Goal: Information Seeking & Learning: Learn about a topic

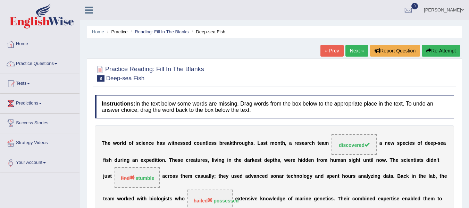
drag, startPoint x: 0, startPoint y: 0, endPoint x: 352, endPoint y: 24, distance: 353.1
click at [352, 45] on link "Next »" at bounding box center [357, 51] width 23 height 12
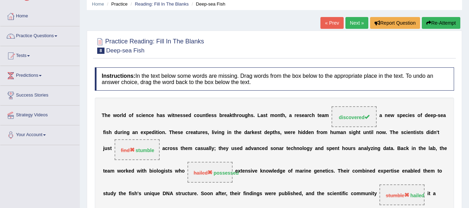
scroll to position [28, 0]
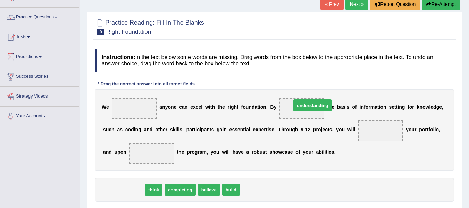
drag, startPoint x: 115, startPoint y: 190, endPoint x: 303, endPoint y: 107, distance: 205.8
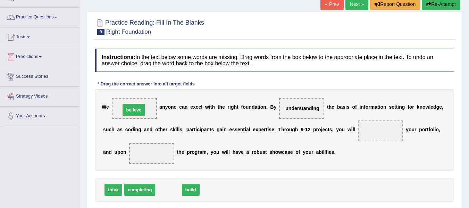
drag, startPoint x: 163, startPoint y: 194, endPoint x: 128, endPoint y: 114, distance: 87.1
drag, startPoint x: 164, startPoint y: 191, endPoint x: 146, endPoint y: 153, distance: 41.8
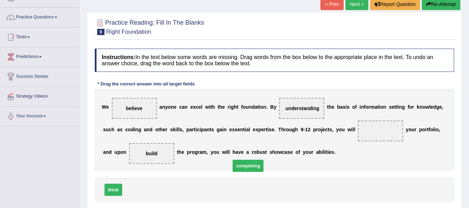
drag, startPoint x: 134, startPoint y: 192, endPoint x: 285, endPoint y: 156, distance: 155.0
click at [264, 160] on span "completing" at bounding box center [248, 166] width 31 height 12
drag, startPoint x: 150, startPoint y: 195, endPoint x: 392, endPoint y: 137, distance: 248.9
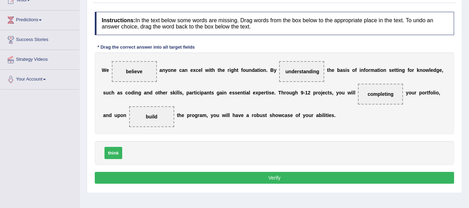
scroll to position [91, 0]
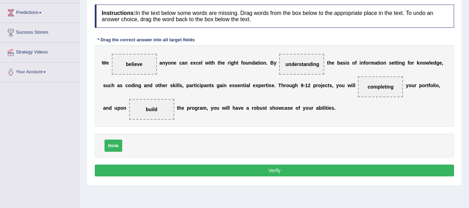
click at [299, 174] on button "Verify" at bounding box center [275, 171] width 360 height 12
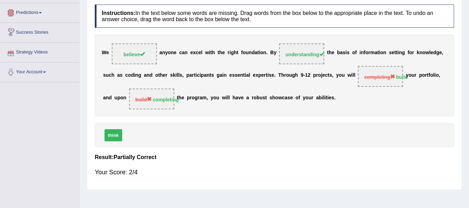
click at [42, 13] on span at bounding box center [40, 12] width 3 height 1
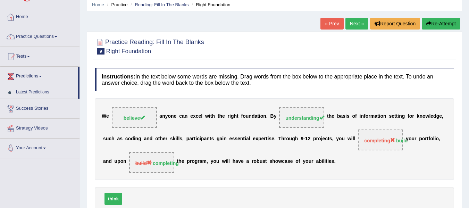
scroll to position [26, 0]
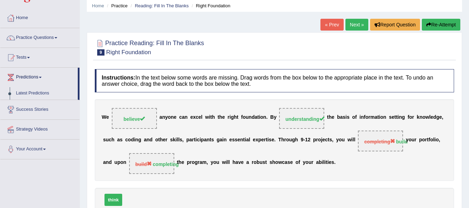
click at [352, 29] on link "Next »" at bounding box center [357, 25] width 23 height 12
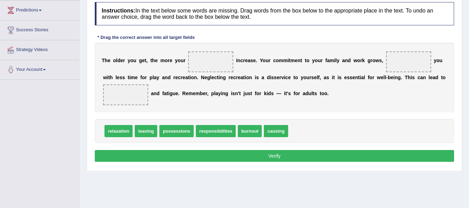
click at [454, 115] on html "Toggle navigation Home Practice Questions Speaking Practice Read Aloud Repeat S…" at bounding box center [234, 11] width 469 height 208
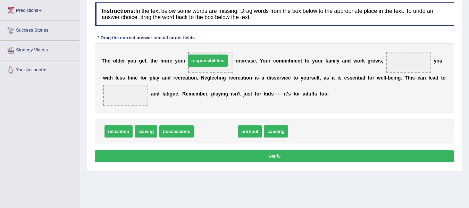
drag, startPoint x: 209, startPoint y: 135, endPoint x: 201, endPoint y: 64, distance: 71.3
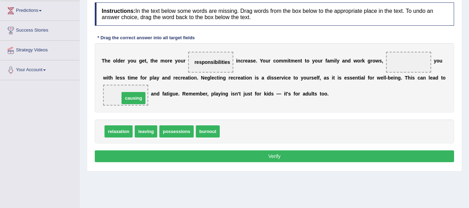
drag, startPoint x: 227, startPoint y: 132, endPoint x: 127, endPoint y: 98, distance: 105.8
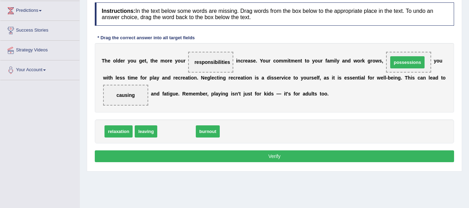
drag, startPoint x: 164, startPoint y: 131, endPoint x: 395, endPoint y: 62, distance: 241.2
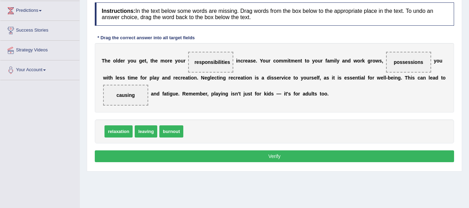
click at [251, 158] on button "Verify" at bounding box center [275, 156] width 360 height 12
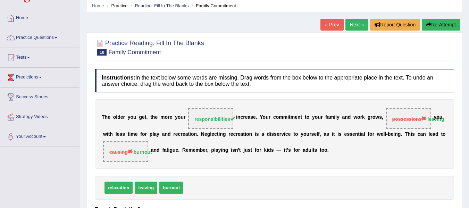
scroll to position [0, 0]
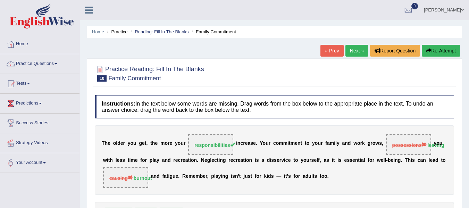
click at [355, 51] on link "Next »" at bounding box center [357, 51] width 23 height 12
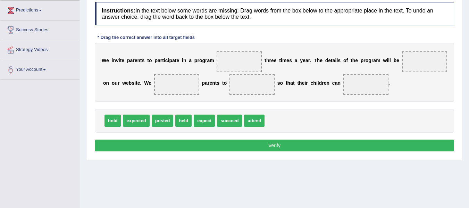
scroll to position [94, 0]
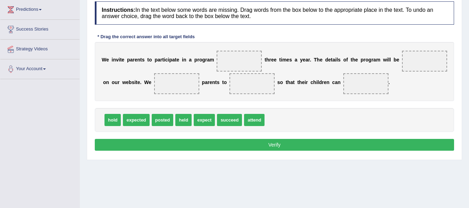
click at [460, 85] on html "Toggle navigation Home Practice Questions Speaking Practice Read Aloud Repeat S…" at bounding box center [234, 10] width 469 height 208
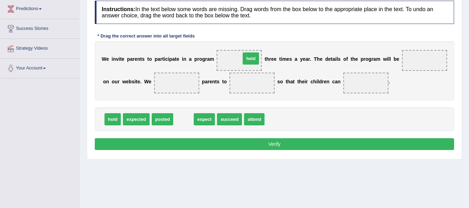
drag, startPoint x: 184, startPoint y: 120, endPoint x: 251, endPoint y: 59, distance: 90.0
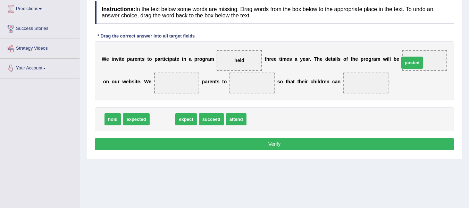
drag, startPoint x: 156, startPoint y: 120, endPoint x: 406, endPoint y: 64, distance: 256.1
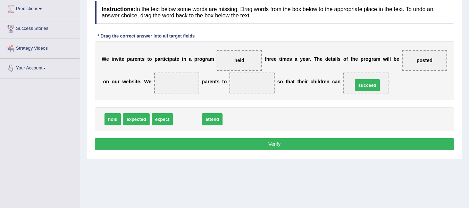
drag, startPoint x: 185, startPoint y: 121, endPoint x: 364, endPoint y: 87, distance: 182.2
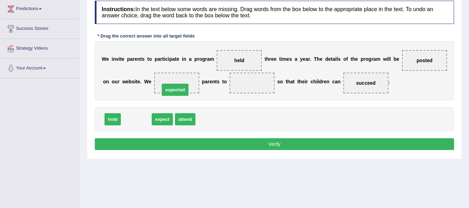
drag, startPoint x: 141, startPoint y: 119, endPoint x: 180, endPoint y: 90, distance: 48.8
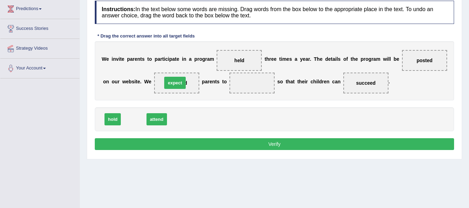
drag, startPoint x: 140, startPoint y: 122, endPoint x: 181, endPoint y: 85, distance: 55.1
drag, startPoint x: 140, startPoint y: 121, endPoint x: 261, endPoint y: 91, distance: 124.9
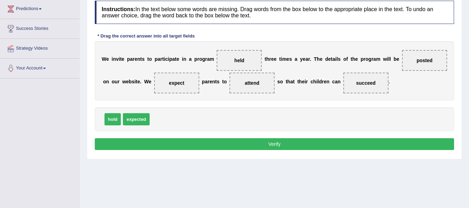
click at [231, 143] on button "Verify" at bounding box center [275, 144] width 360 height 12
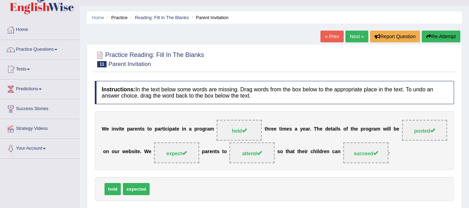
scroll to position [0, 0]
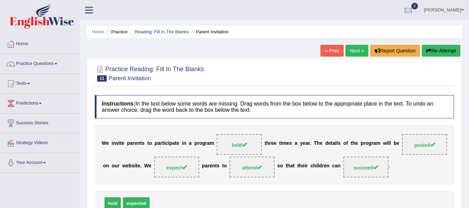
click at [358, 50] on link "Next »" at bounding box center [357, 51] width 23 height 12
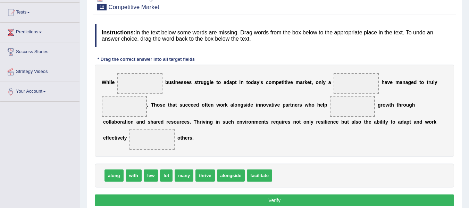
scroll to position [88, 0]
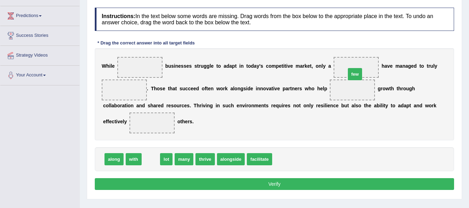
drag, startPoint x: 147, startPoint y: 159, endPoint x: 351, endPoint y: 73, distance: 221.4
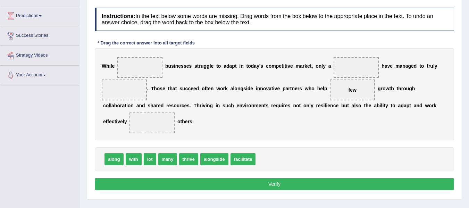
click at [352, 89] on span "few" at bounding box center [352, 90] width 45 height 21
drag, startPoint x: 352, startPoint y: 89, endPoint x: 355, endPoint y: 67, distance: 21.5
drag, startPoint x: 236, startPoint y: 162, endPoint x: 124, endPoint y: 101, distance: 127.3
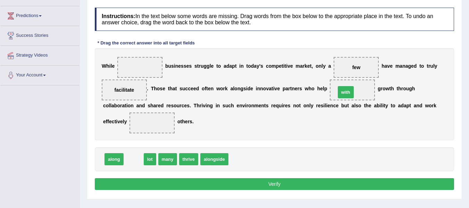
drag, startPoint x: 129, startPoint y: 161, endPoint x: 342, endPoint y: 94, distance: 222.6
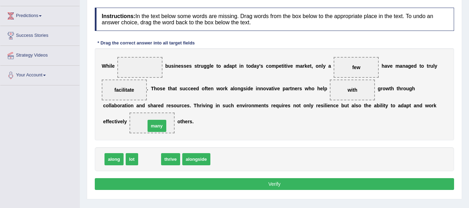
drag, startPoint x: 142, startPoint y: 158, endPoint x: 149, endPoint y: 125, distance: 34.1
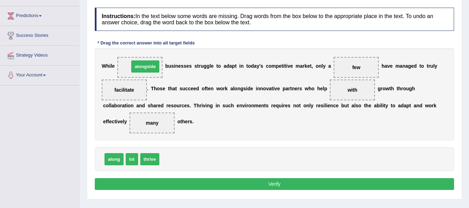
drag, startPoint x: 184, startPoint y: 158, endPoint x: 154, endPoint y: 66, distance: 97.6
click at [190, 181] on button "Verify" at bounding box center [275, 184] width 360 height 12
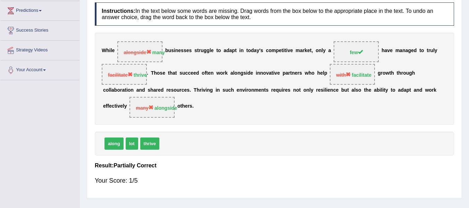
scroll to position [89, 0]
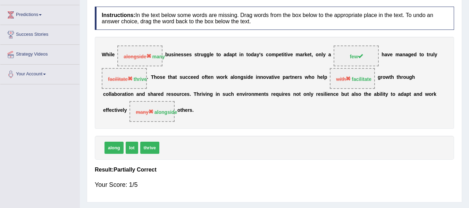
drag, startPoint x: 356, startPoint y: 78, endPoint x: 373, endPoint y: 57, distance: 27.1
click at [373, 57] on div "W h i l e alongside many b u s i n e s s e s s t r u g g l e t o a d a p t i n …" at bounding box center [275, 83] width 360 height 92
drag, startPoint x: 373, startPoint y: 57, endPoint x: 362, endPoint y: 130, distance: 73.9
click at [362, 130] on div "Instructions: In the text below some words are missing. Drag words from the box…" at bounding box center [274, 101] width 363 height 196
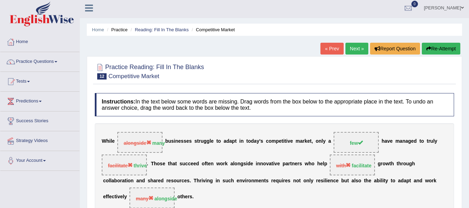
scroll to position [0, 0]
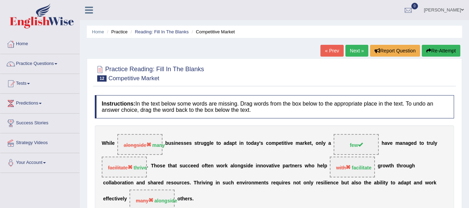
click at [359, 56] on link "Next »" at bounding box center [357, 51] width 23 height 12
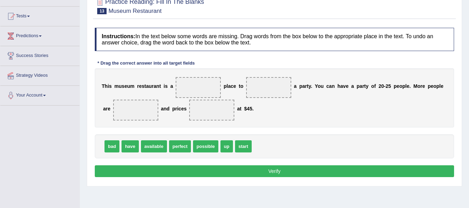
click at [469, 85] on html "Toggle navigation Home Practice Questions Speaking Practice Read Aloud Repeat S…" at bounding box center [234, 37] width 469 height 208
drag, startPoint x: 183, startPoint y: 145, endPoint x: 200, endPoint y: 88, distance: 60.1
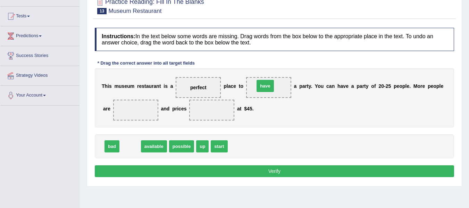
drag, startPoint x: 128, startPoint y: 149, endPoint x: 263, endPoint y: 89, distance: 148.0
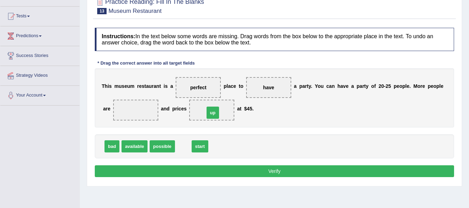
drag, startPoint x: 189, startPoint y: 147, endPoint x: 218, endPoint y: 114, distance: 44.8
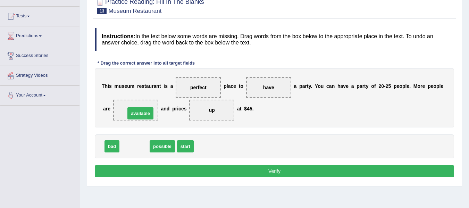
drag, startPoint x: 136, startPoint y: 143, endPoint x: 142, endPoint y: 110, distance: 33.5
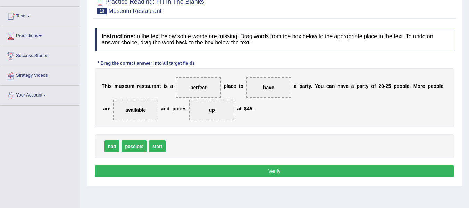
click at [147, 173] on button "Verify" at bounding box center [275, 171] width 360 height 12
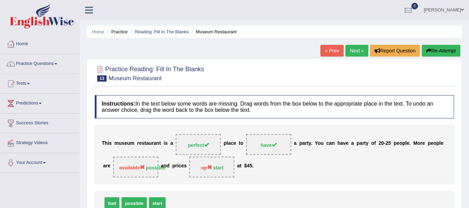
click at [356, 49] on link "Next »" at bounding box center [357, 51] width 23 height 12
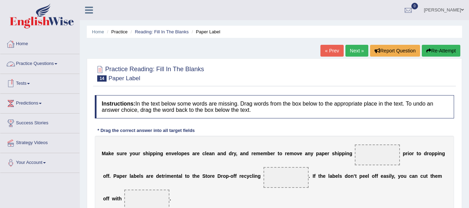
click at [61, 67] on link "Practice Questions" at bounding box center [39, 62] width 79 height 17
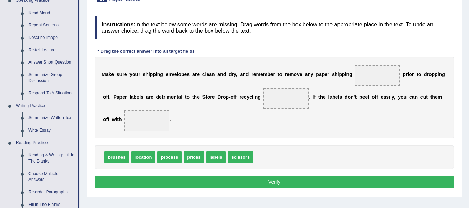
scroll to position [80, 0]
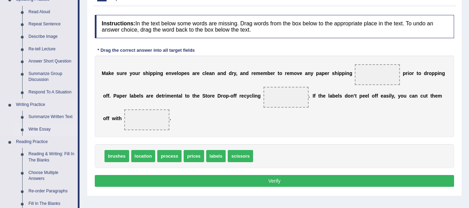
click at [39, 128] on link "Write Essay" at bounding box center [51, 129] width 52 height 13
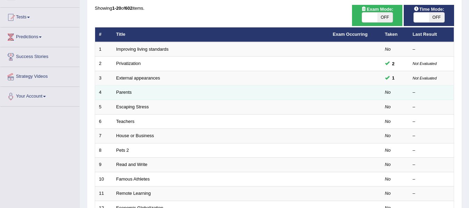
click at [139, 89] on td "Parents" at bounding box center [221, 92] width 217 height 15
click at [116, 93] on td "Parents" at bounding box center [221, 92] width 217 height 15
click at [120, 93] on link "Parents" at bounding box center [124, 92] width 16 height 5
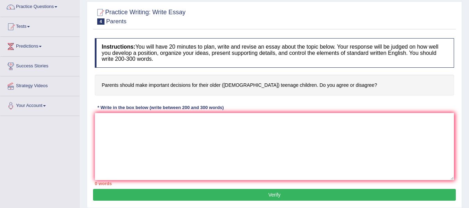
scroll to position [55, 0]
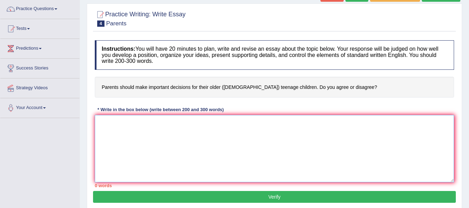
click at [141, 142] on textarea at bounding box center [275, 148] width 360 height 67
click at [168, 126] on textarea "The growing influence of on has our lives" at bounding box center [275, 148] width 360 height 67
click at [179, 124] on textarea "The growing influence of on our lives" at bounding box center [275, 148] width 360 height 67
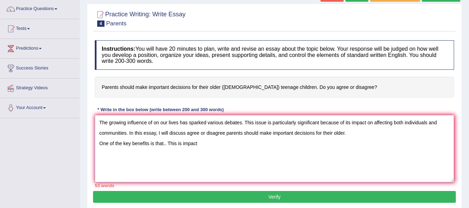
type textarea "The growing influence of on our lives has sparked various debates. This issue i…"
drag, startPoint x: 99, startPoint y: 119, endPoint x: 254, endPoint y: 160, distance: 160.5
click at [254, 160] on textarea "The growing influence of on our lives has sparked various debates. This issue i…" at bounding box center [275, 148] width 360 height 67
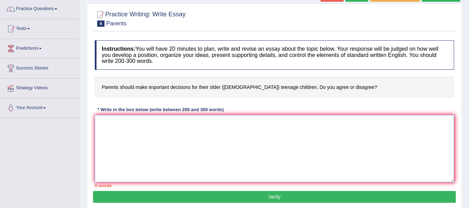
scroll to position [0, 0]
